Goal: Transaction & Acquisition: Book appointment/travel/reservation

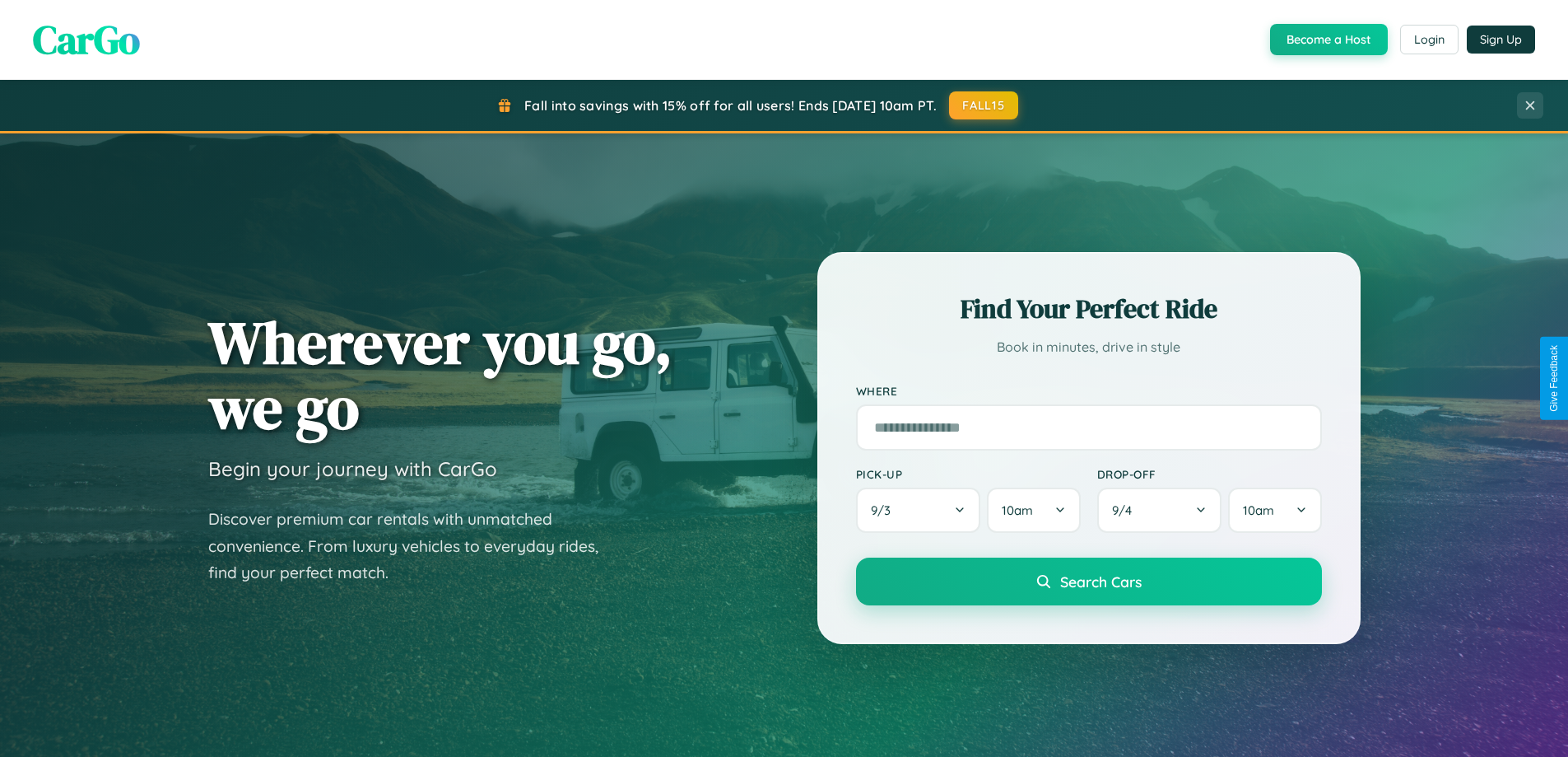
scroll to position [1450, 0]
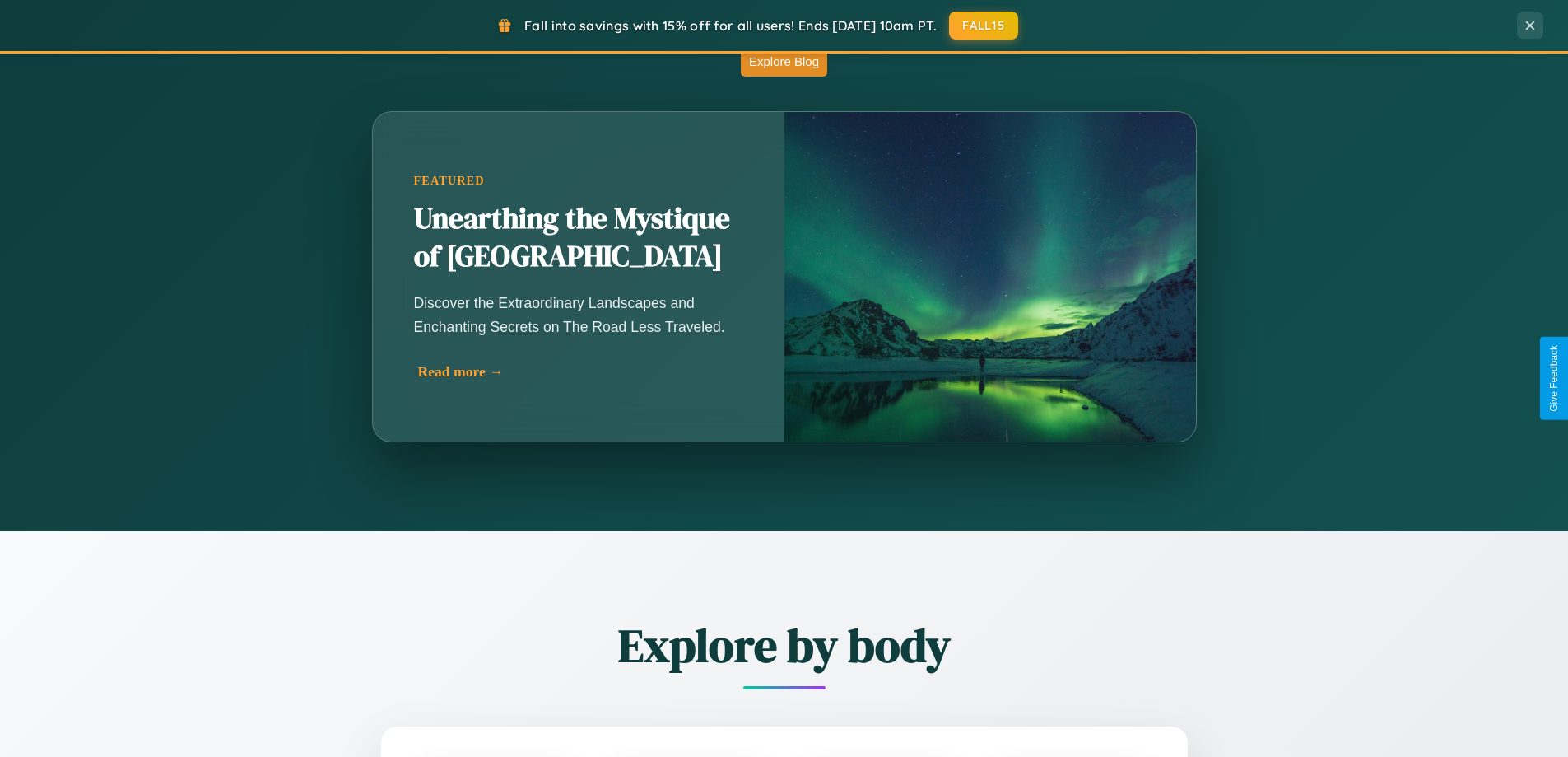
click at [580, 371] on div "Read more →" at bounding box center [583, 372] width 329 height 18
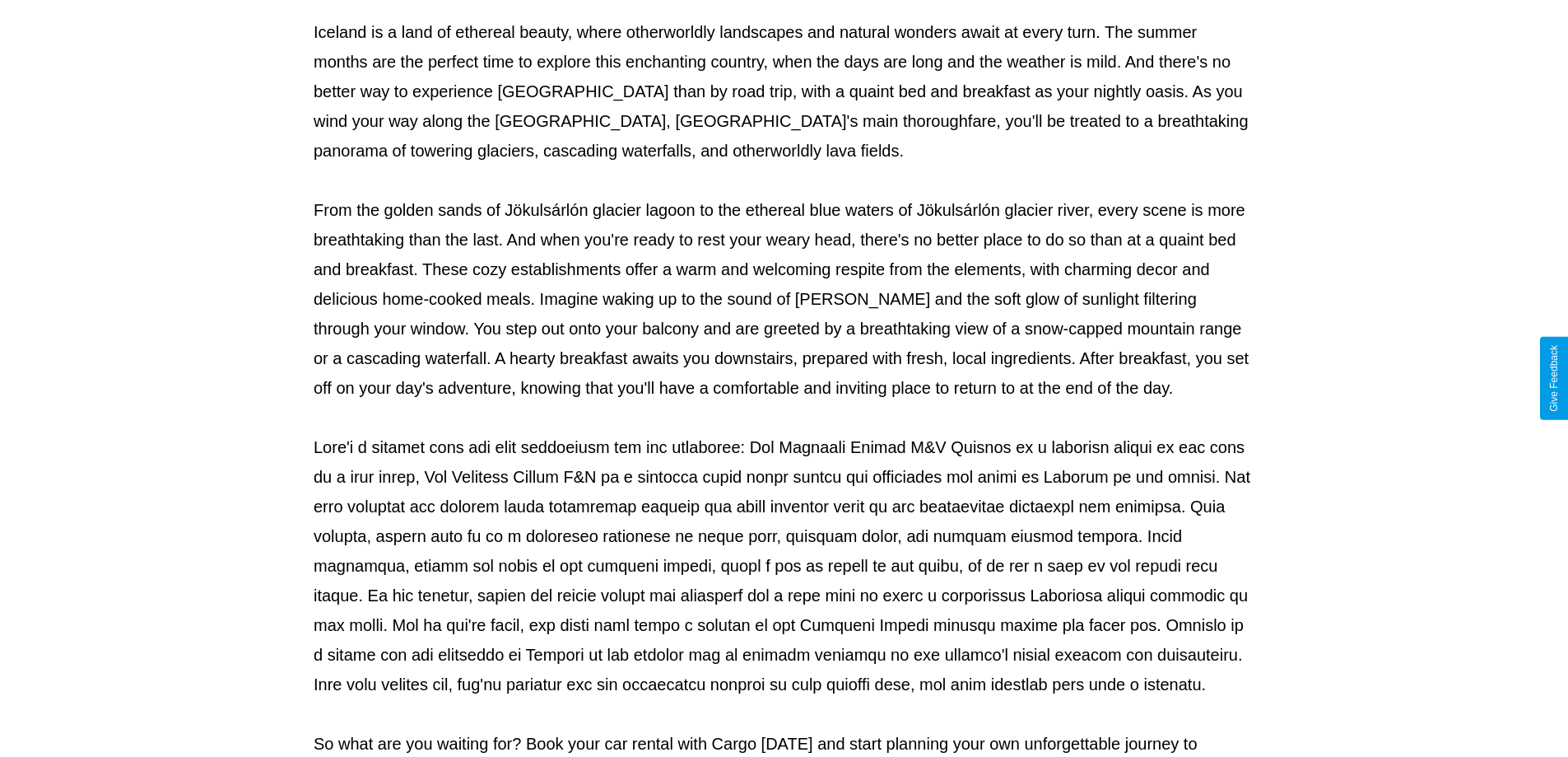
scroll to position [533, 0]
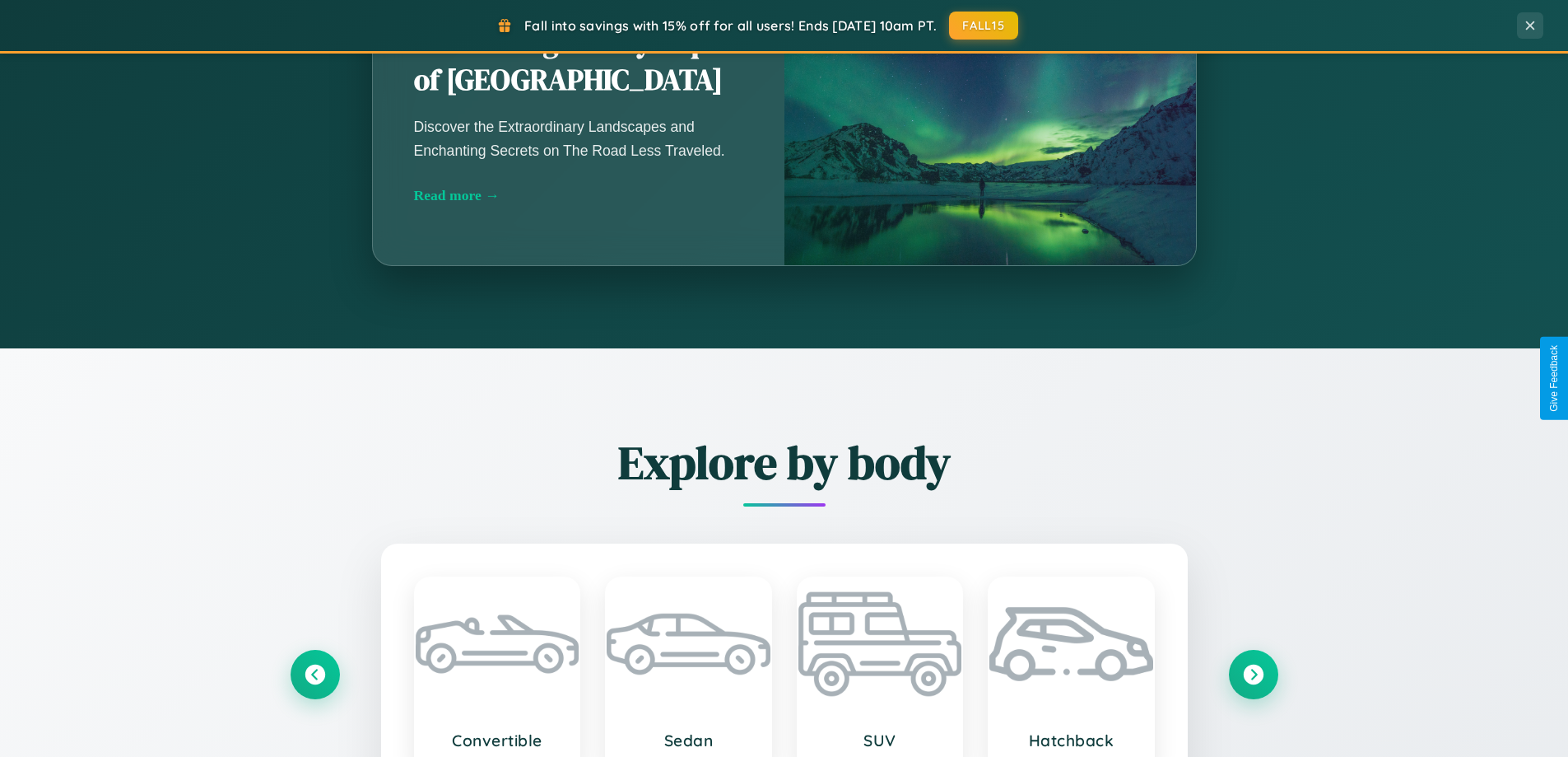
scroll to position [1450, 0]
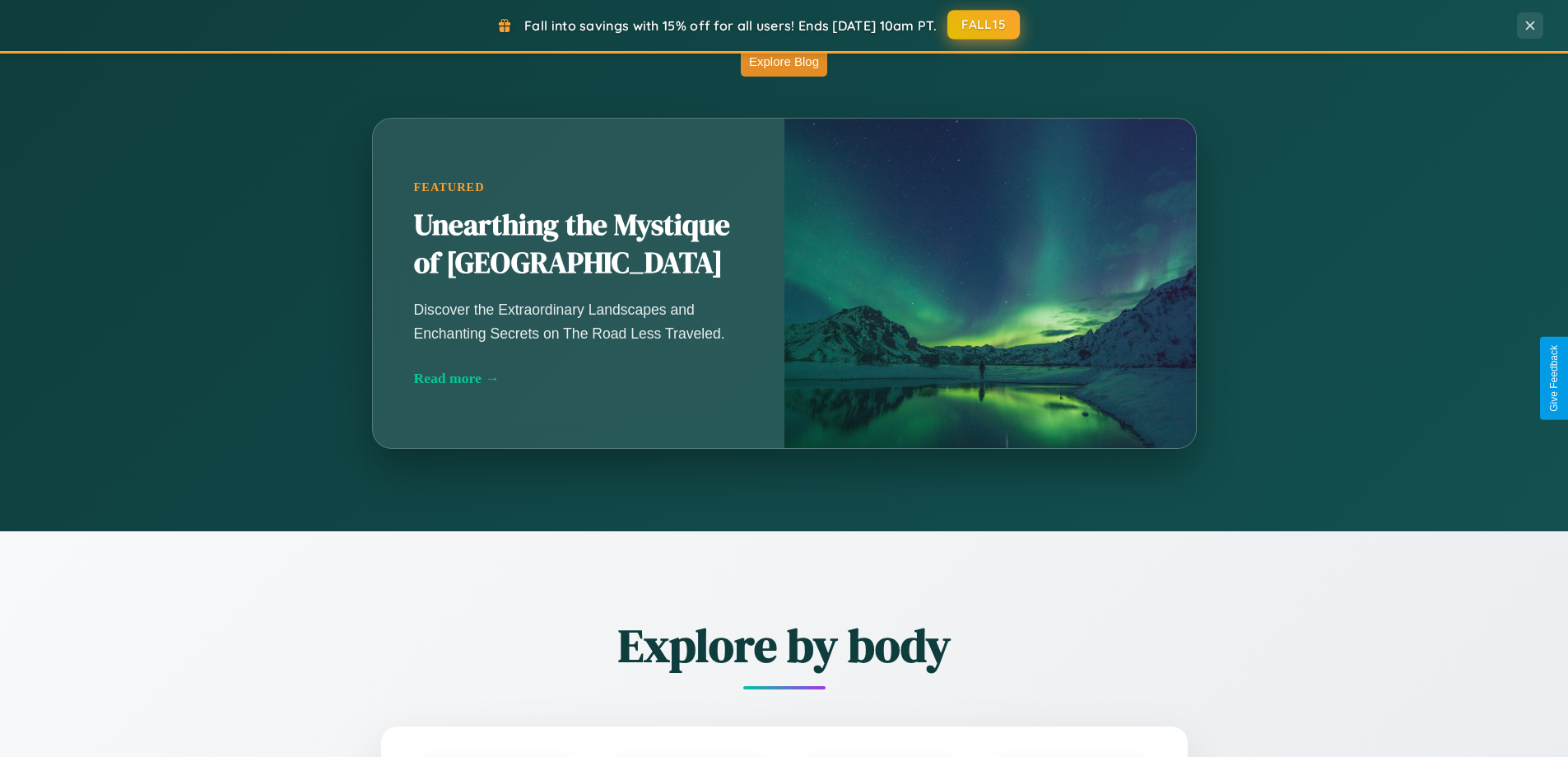
click at [984, 25] on button "FALL15" at bounding box center [983, 25] width 72 height 30
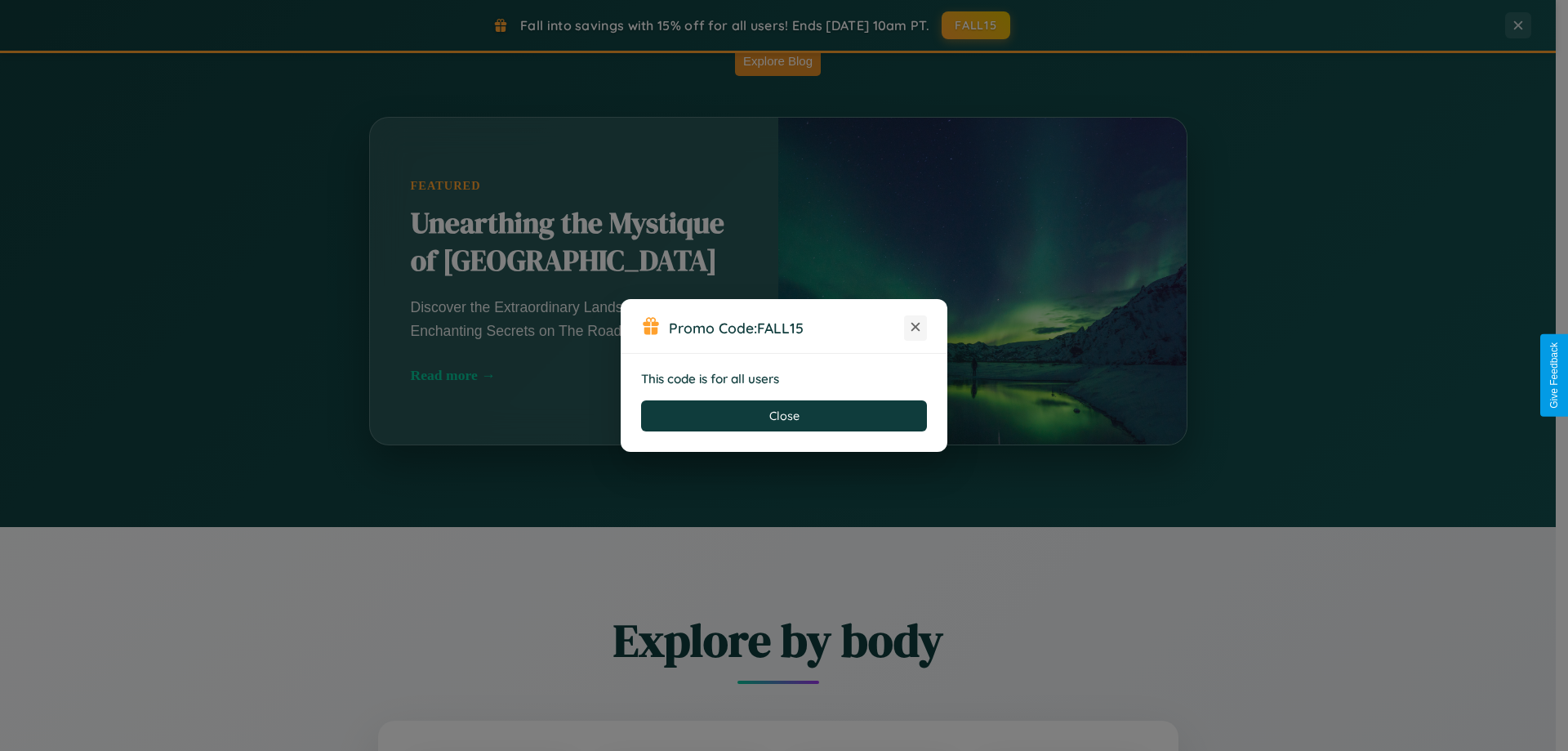
click at [916, 328] on icon at bounding box center [916, 327] width 17 height 17
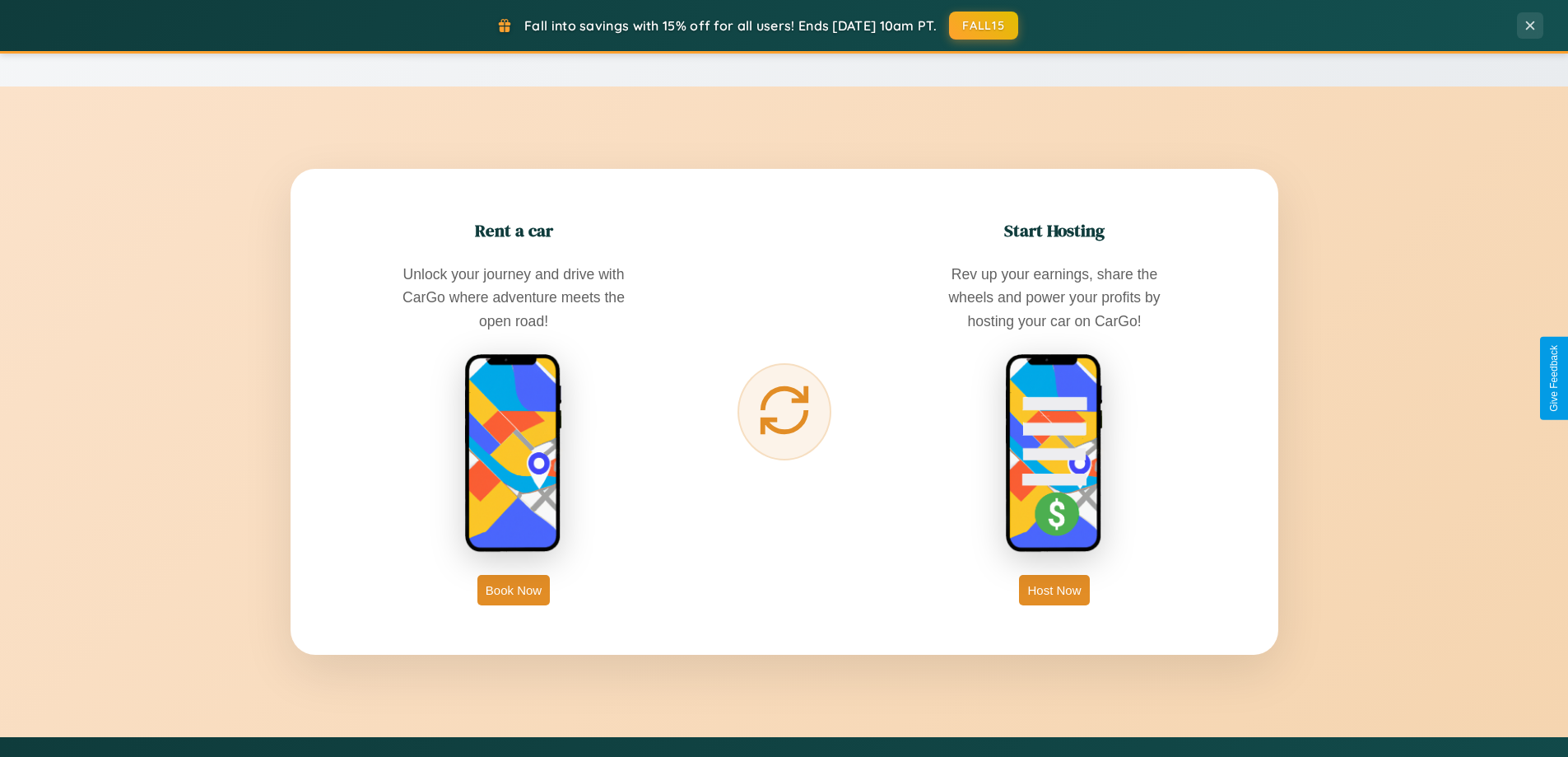
scroll to position [2646, 0]
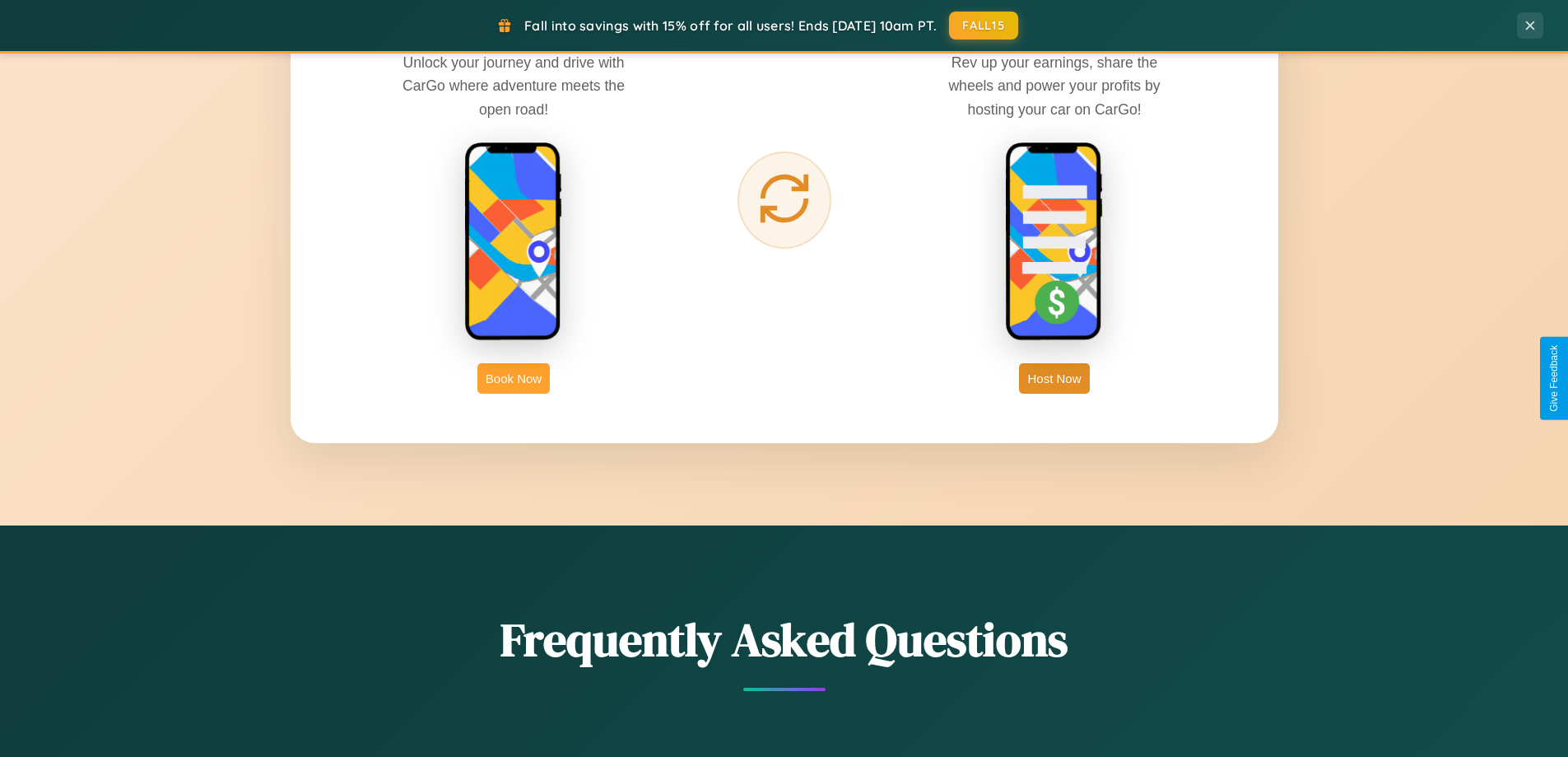
click at [514, 378] on button "Book Now" at bounding box center [514, 378] width 72 height 31
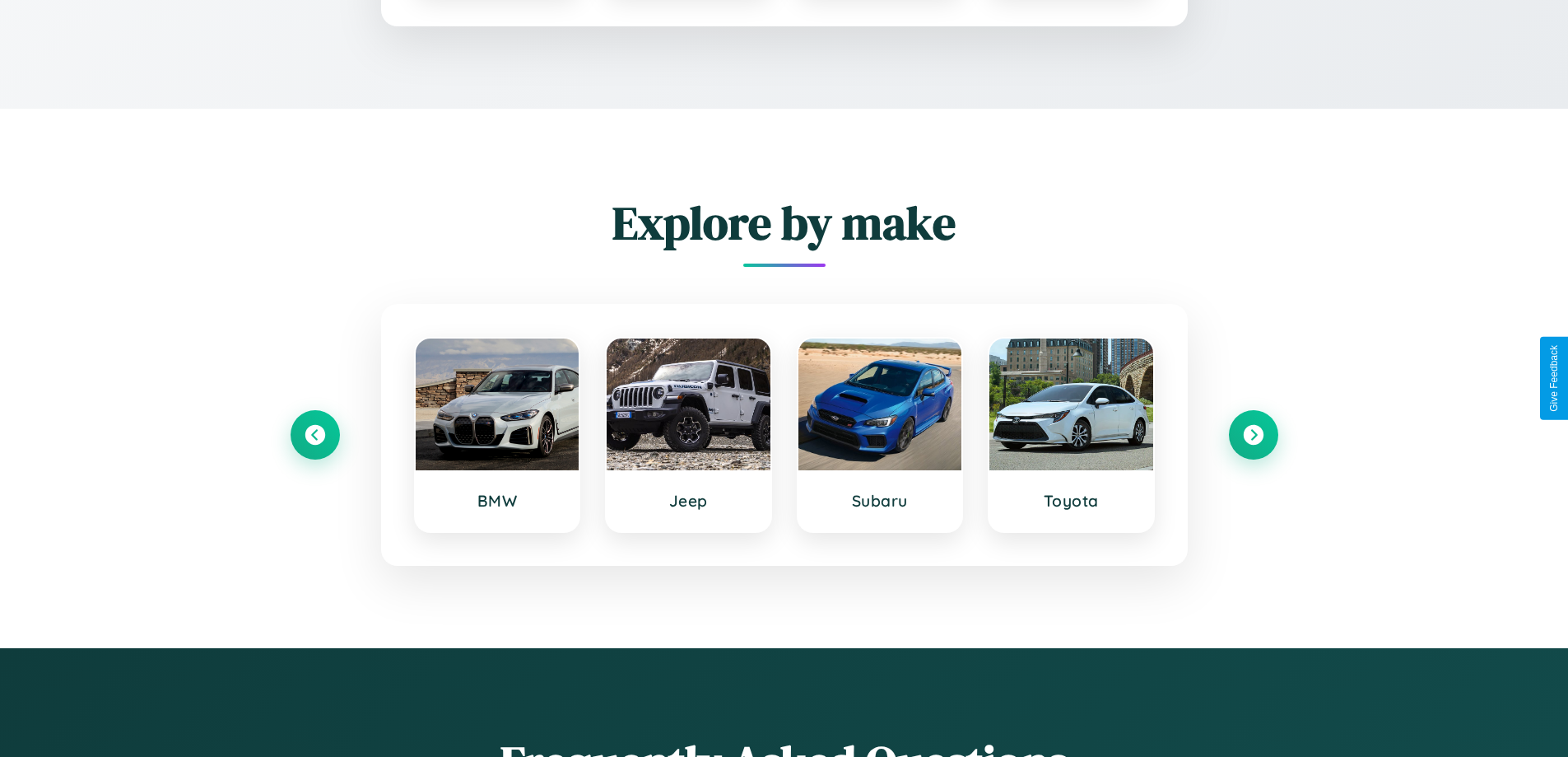
scroll to position [1373, 0]
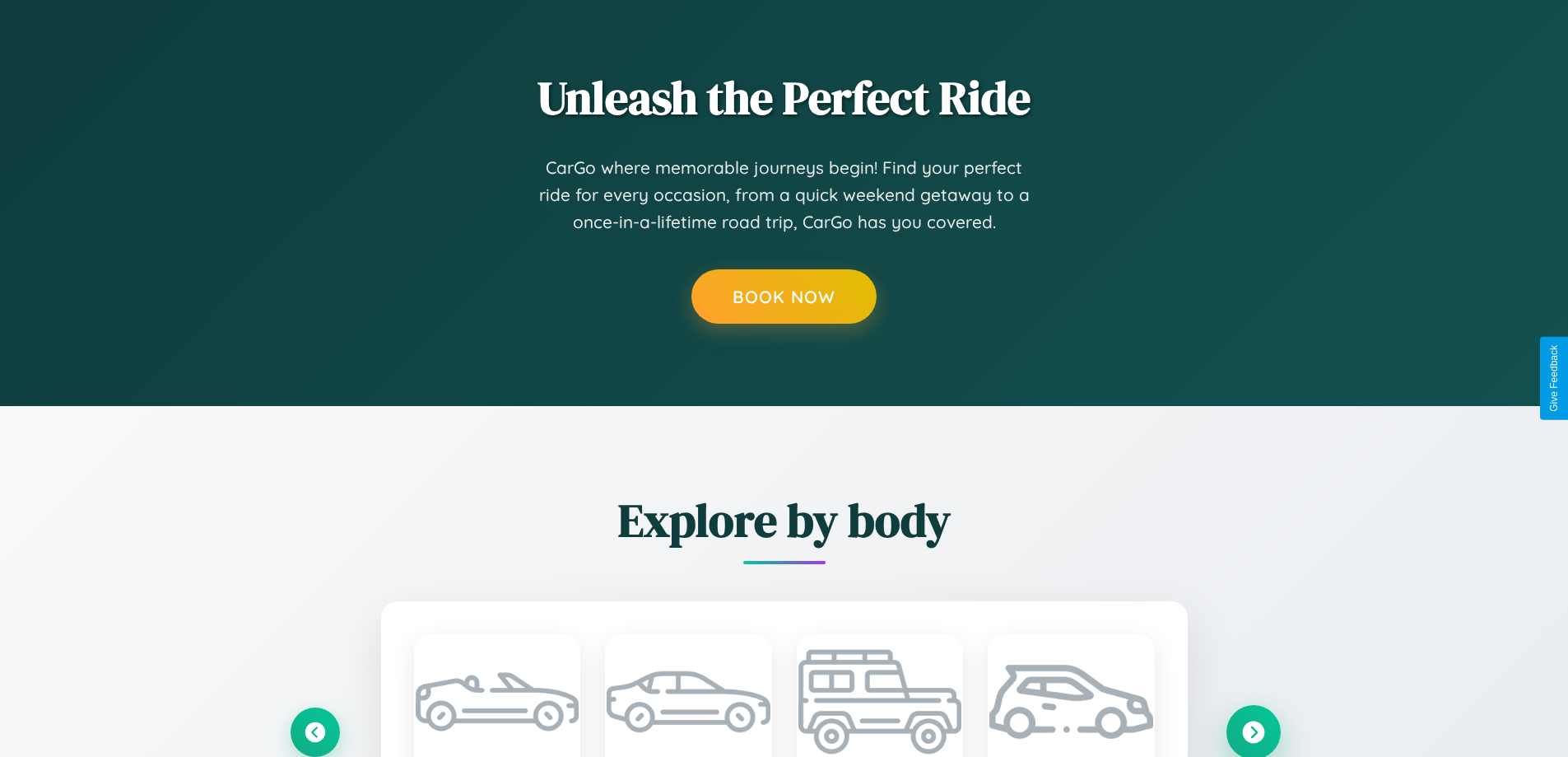
click at [1253, 730] on icon at bounding box center [1253, 732] width 22 height 22
